Goal: Use online tool/utility: Utilize a website feature to perform a specific function

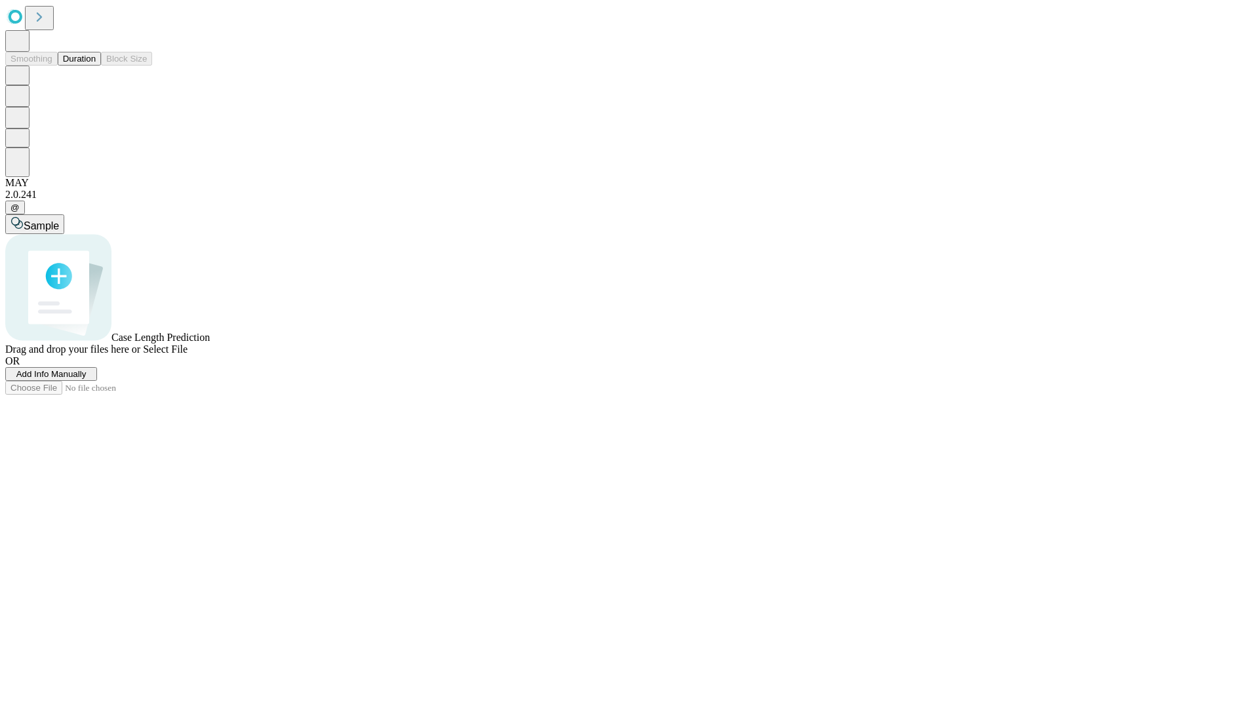
click at [96, 66] on button "Duration" at bounding box center [79, 59] width 43 height 14
click at [59, 220] on span "Sample" at bounding box center [41, 225] width 35 height 11
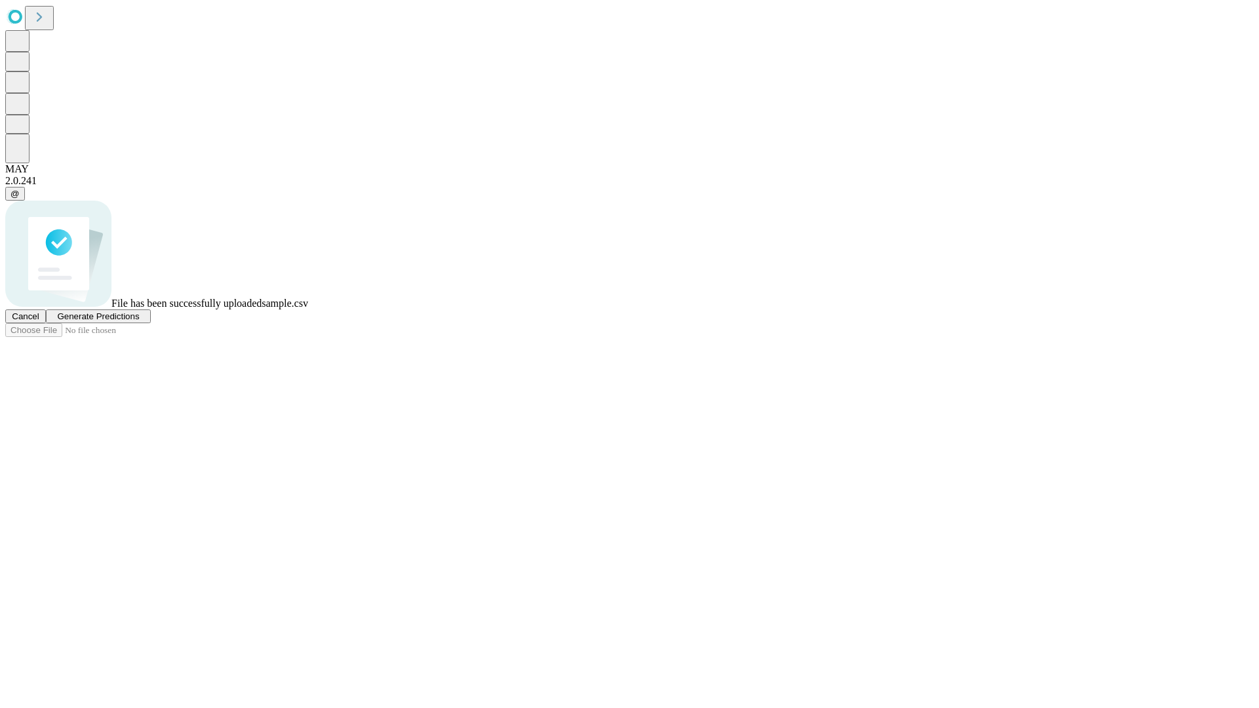
click at [139, 321] on span "Generate Predictions" at bounding box center [98, 316] width 82 height 10
